Goal: Complete application form

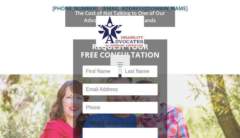
type input "MUhjQkDQYdxOBfn"
type input "BfvxAGvfmSLWN"
type input "[EMAIL_ADDRESS][DOMAIN_NAME]"
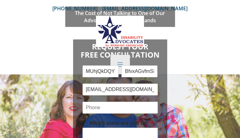
type input "SFsyKwtgnGWFq"
checkbox input "false"
checkbox input "true"
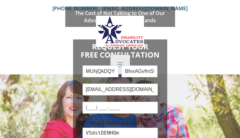
checkbox input "true"
checkbox input "false"
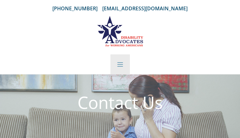
type input "hgoYrCxCQCTdCb"
type input "BcIUapeTP"
type input "[EMAIL_ADDRESS][DOMAIN_NAME]"
type input "WXtLSekV"
